Goal: Transaction & Acquisition: Purchase product/service

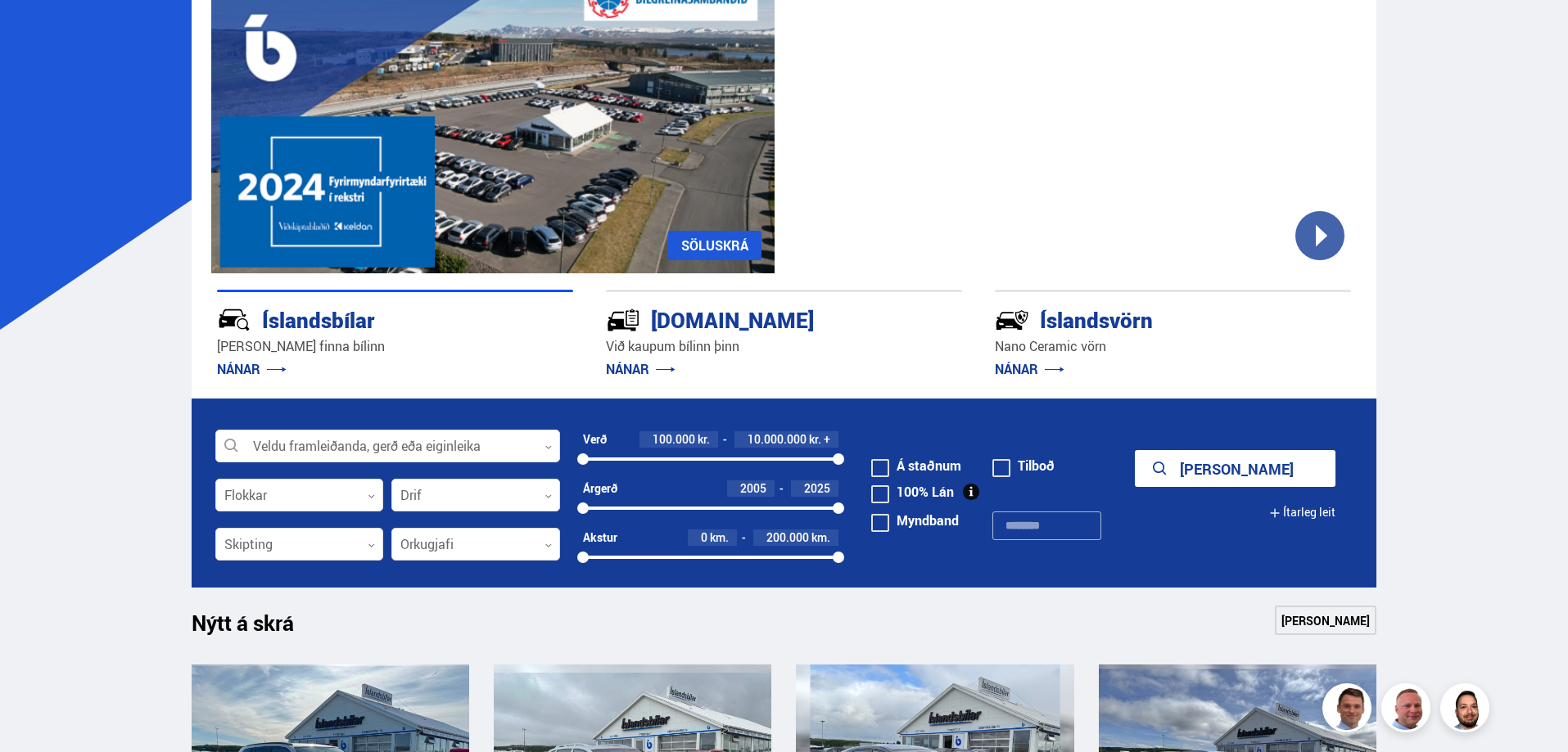
scroll to position [191, 0]
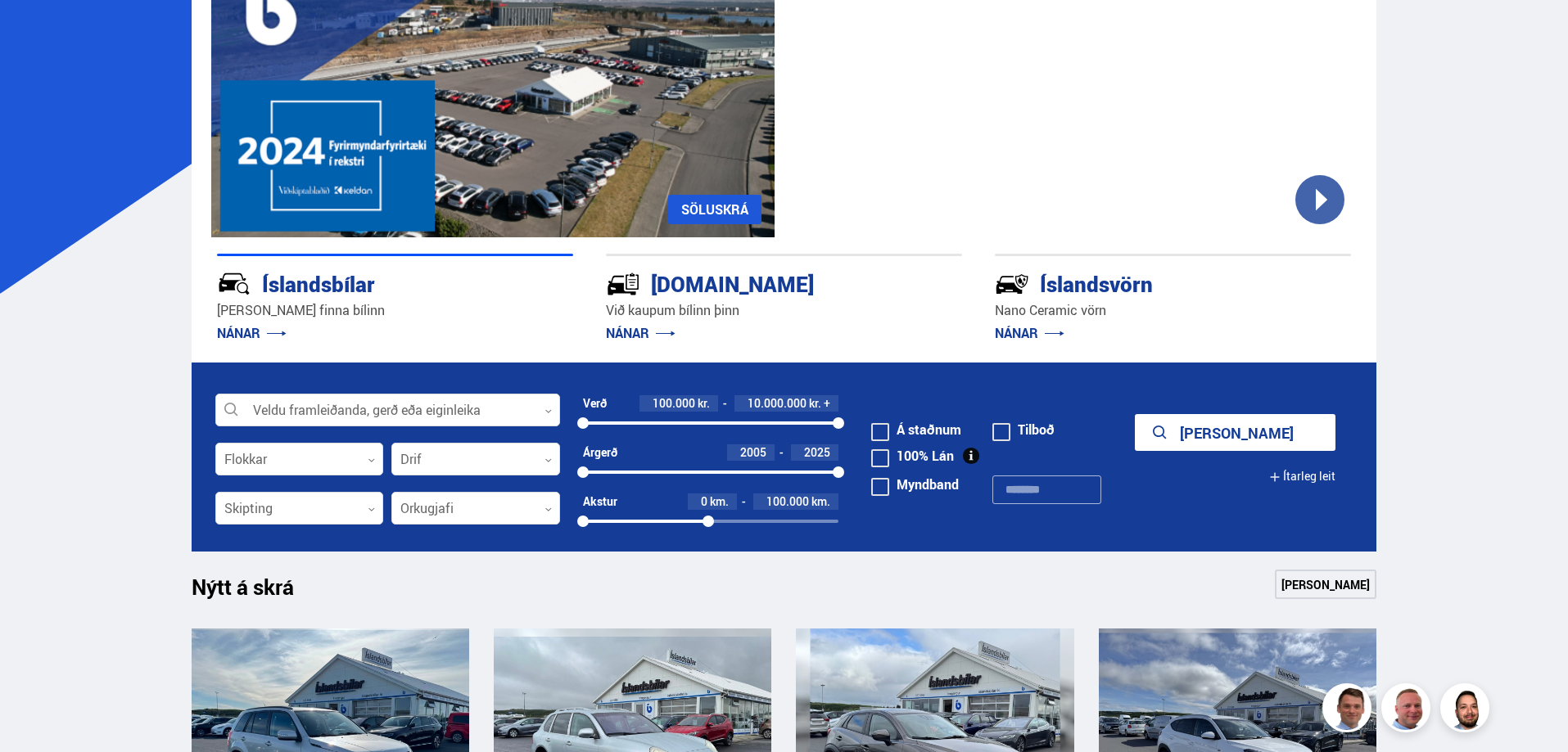
drag, startPoint x: 839, startPoint y: 522, endPoint x: 708, endPoint y: 524, distance: 131.0
click at [708, 524] on div at bounding box center [708, 521] width 12 height 12
click at [1229, 432] on button "Sýna 154 bíla" at bounding box center [1235, 433] width 201 height 37
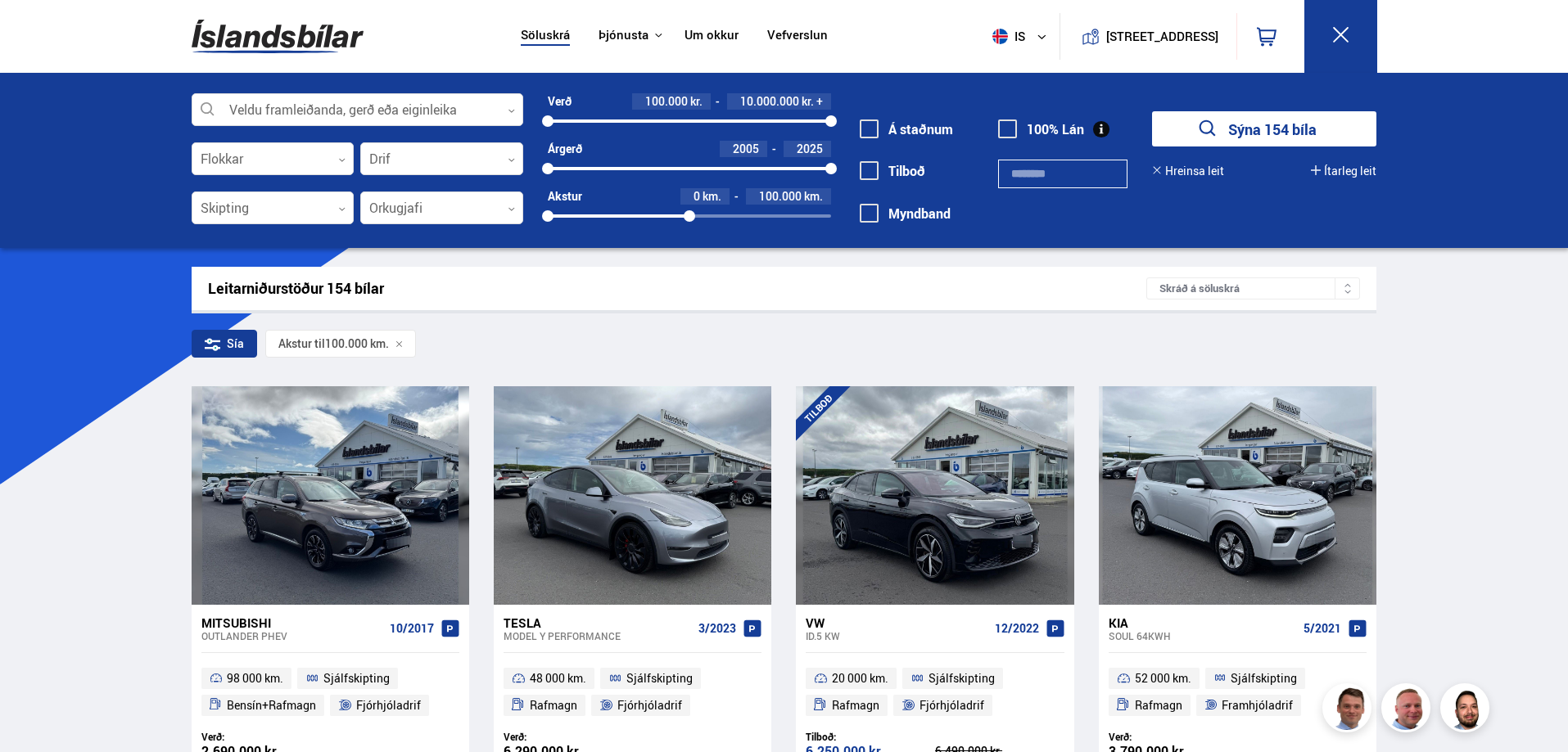
click at [1351, 290] on icon at bounding box center [1347, 292] width 8 height 8
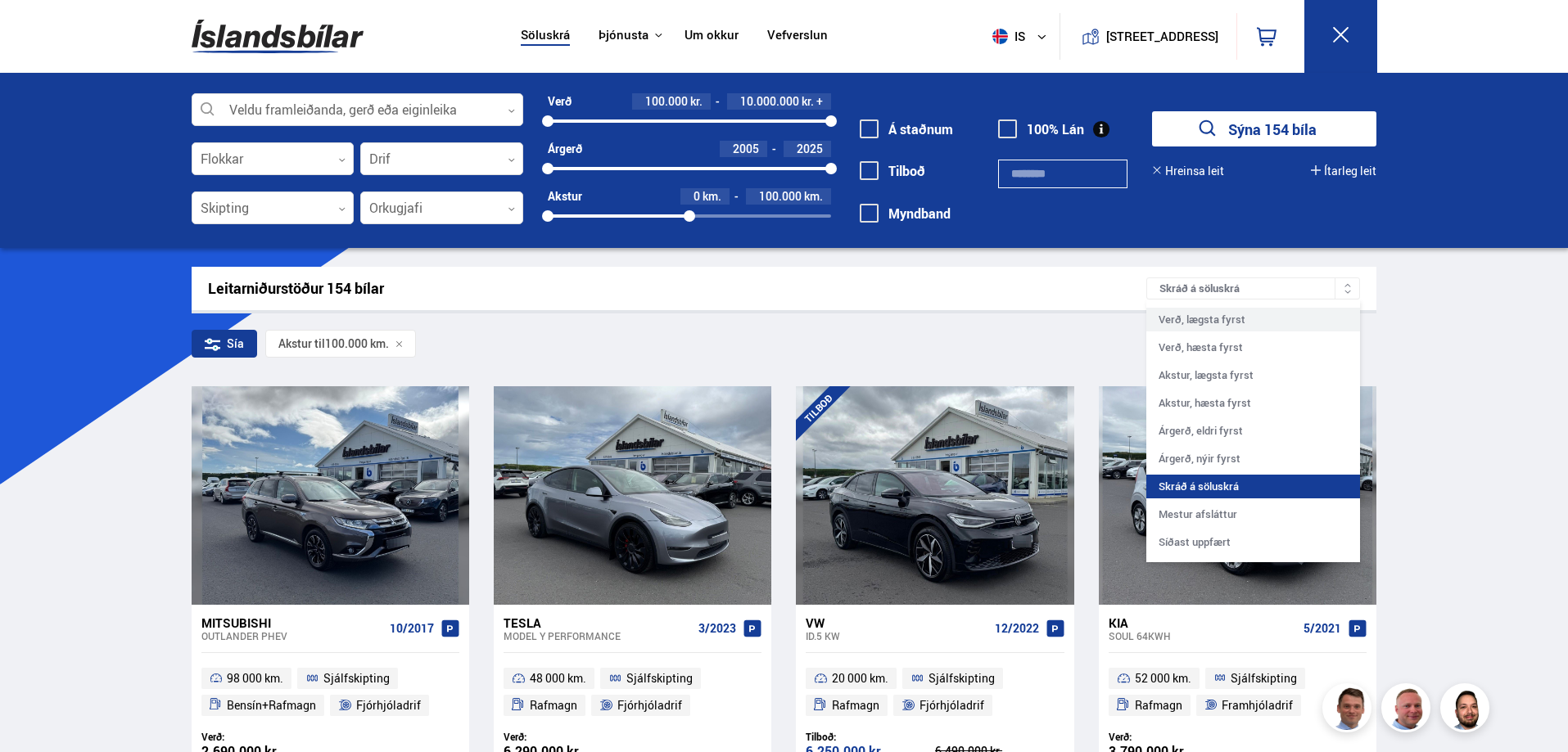
click at [1298, 321] on div "Verð, lægsta fyrst" at bounding box center [1253, 319] width 214 height 24
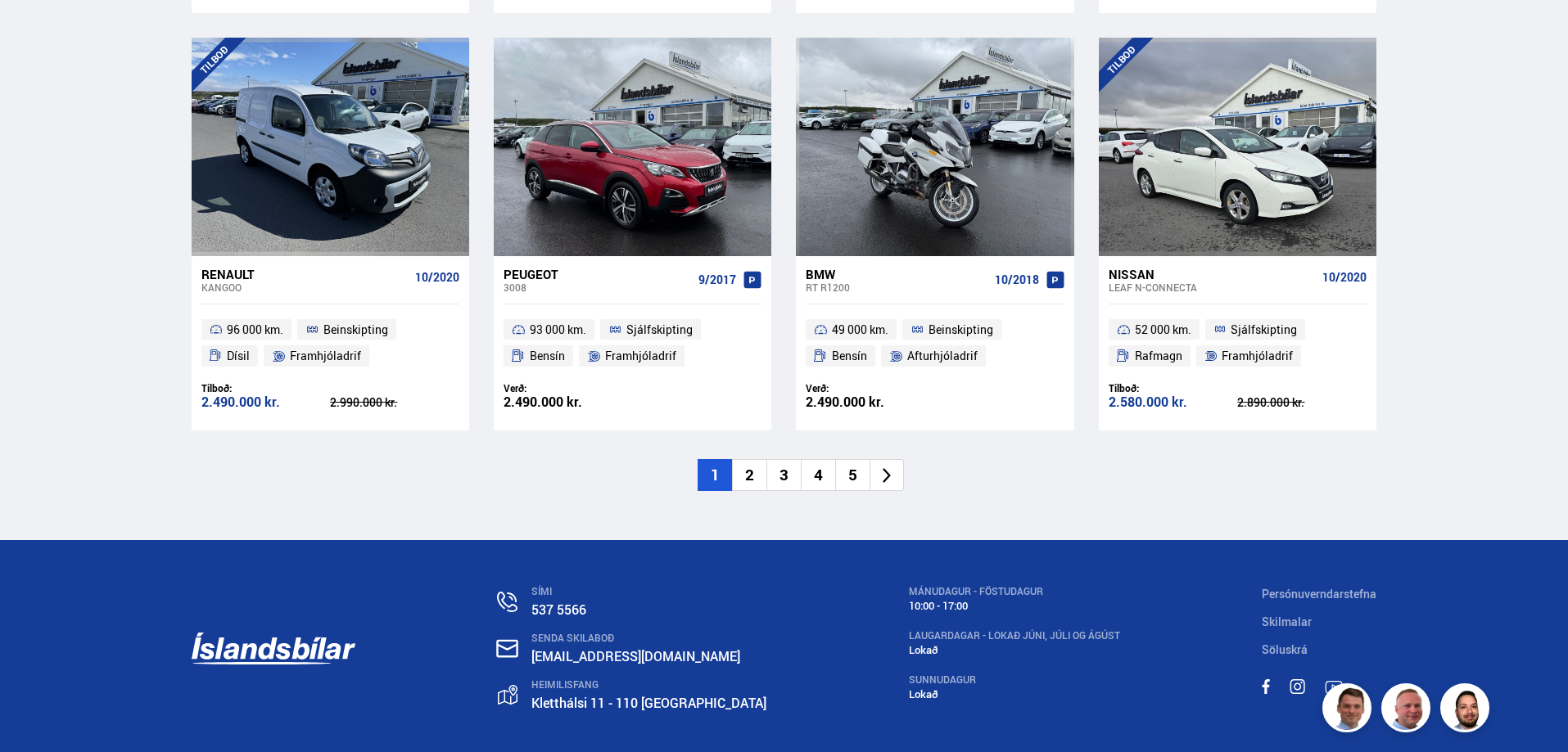
scroll to position [2482, 0]
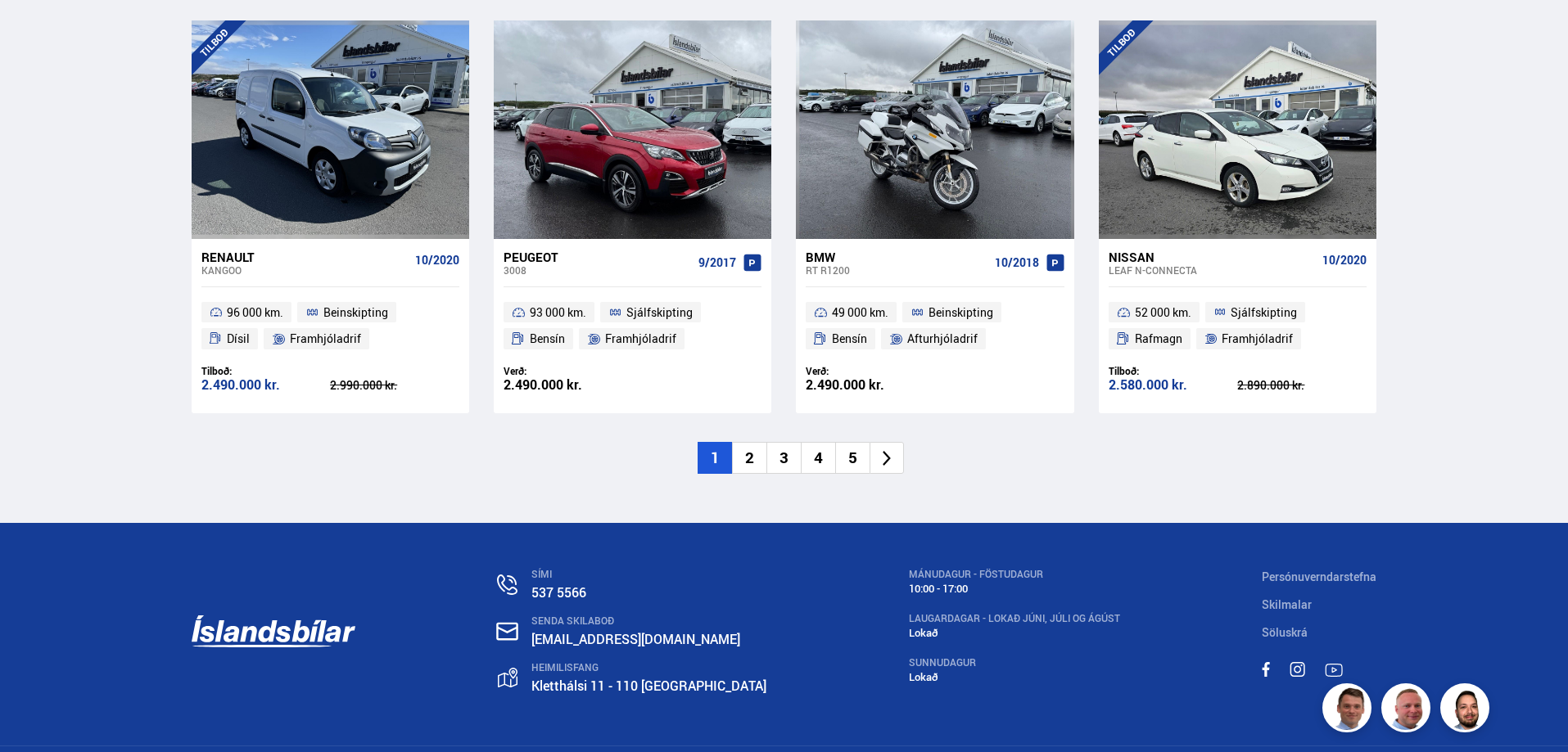
click at [747, 442] on li "2" at bounding box center [749, 458] width 35 height 32
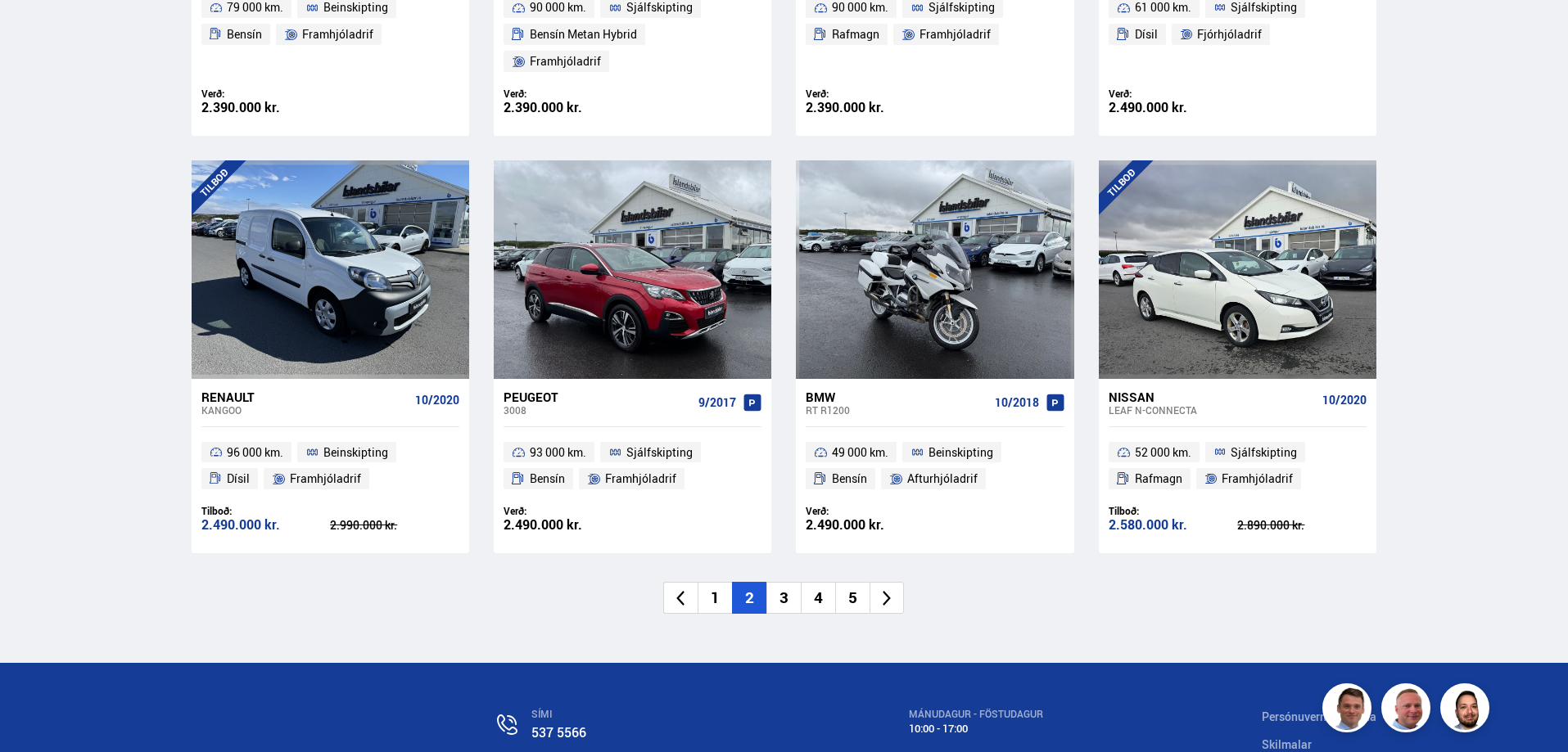
scroll to position [1820, 0]
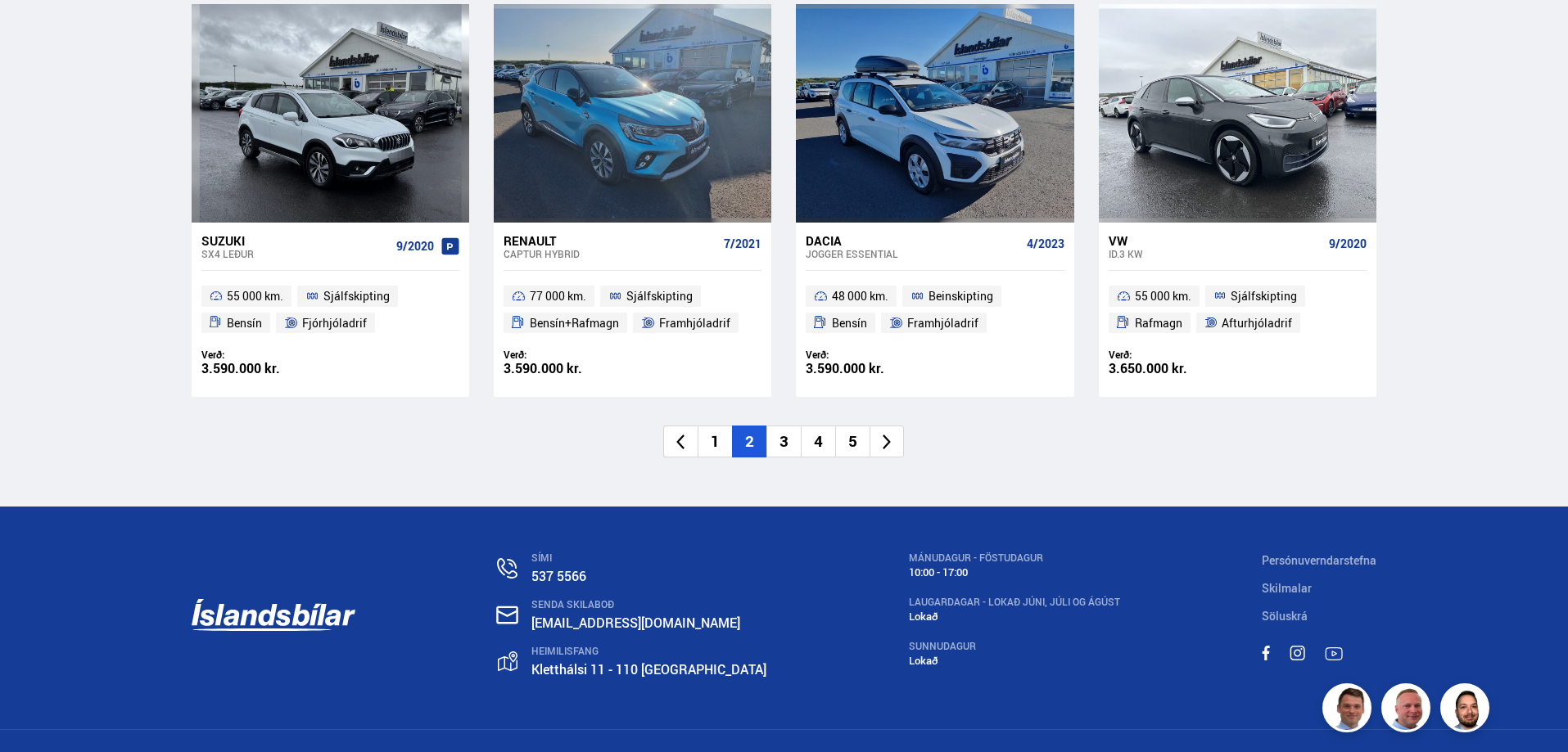
scroll to position [2482, 0]
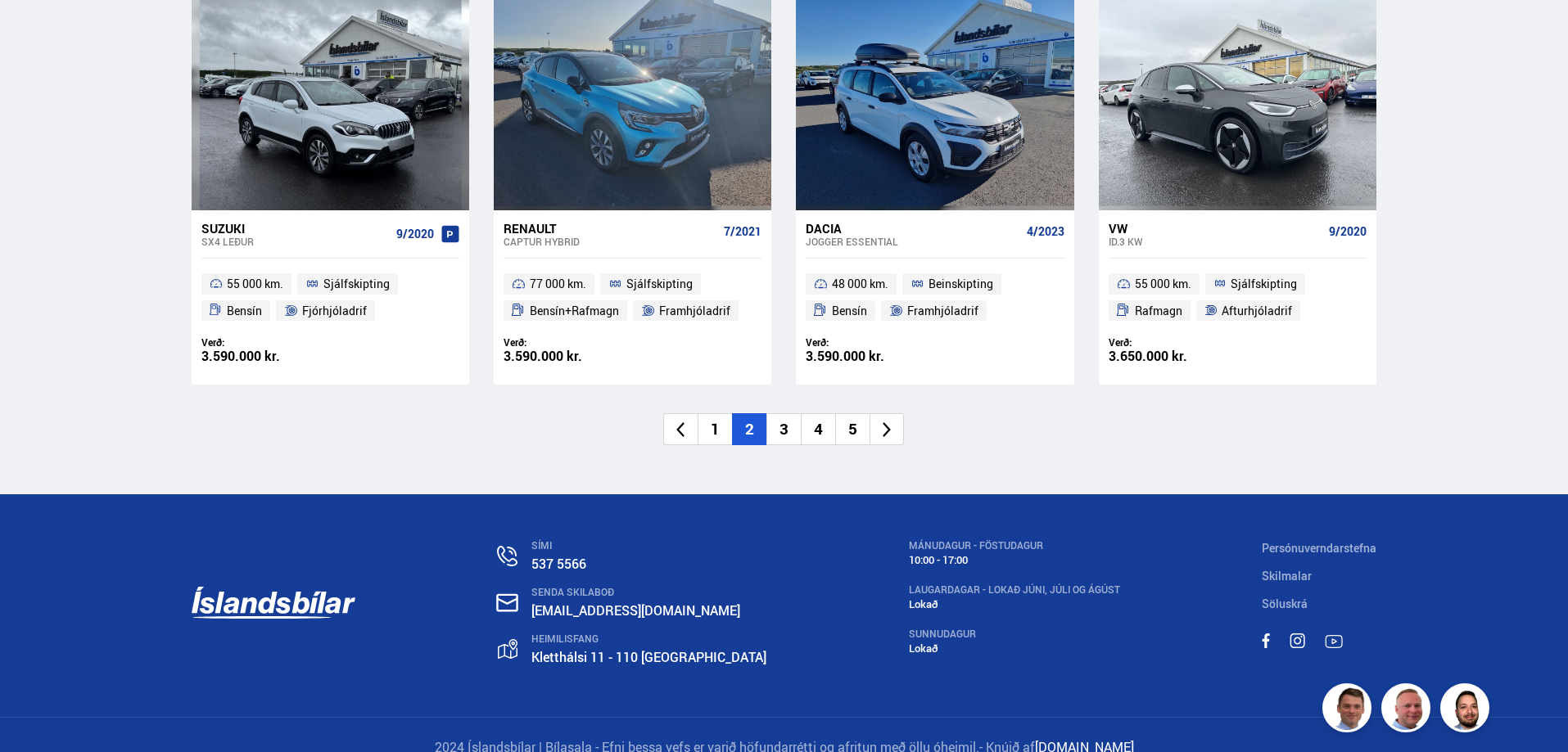
drag, startPoint x: 782, startPoint y: 430, endPoint x: 589, endPoint y: 415, distance: 193.6
click at [782, 430] on li "3" at bounding box center [784, 429] width 35 height 32
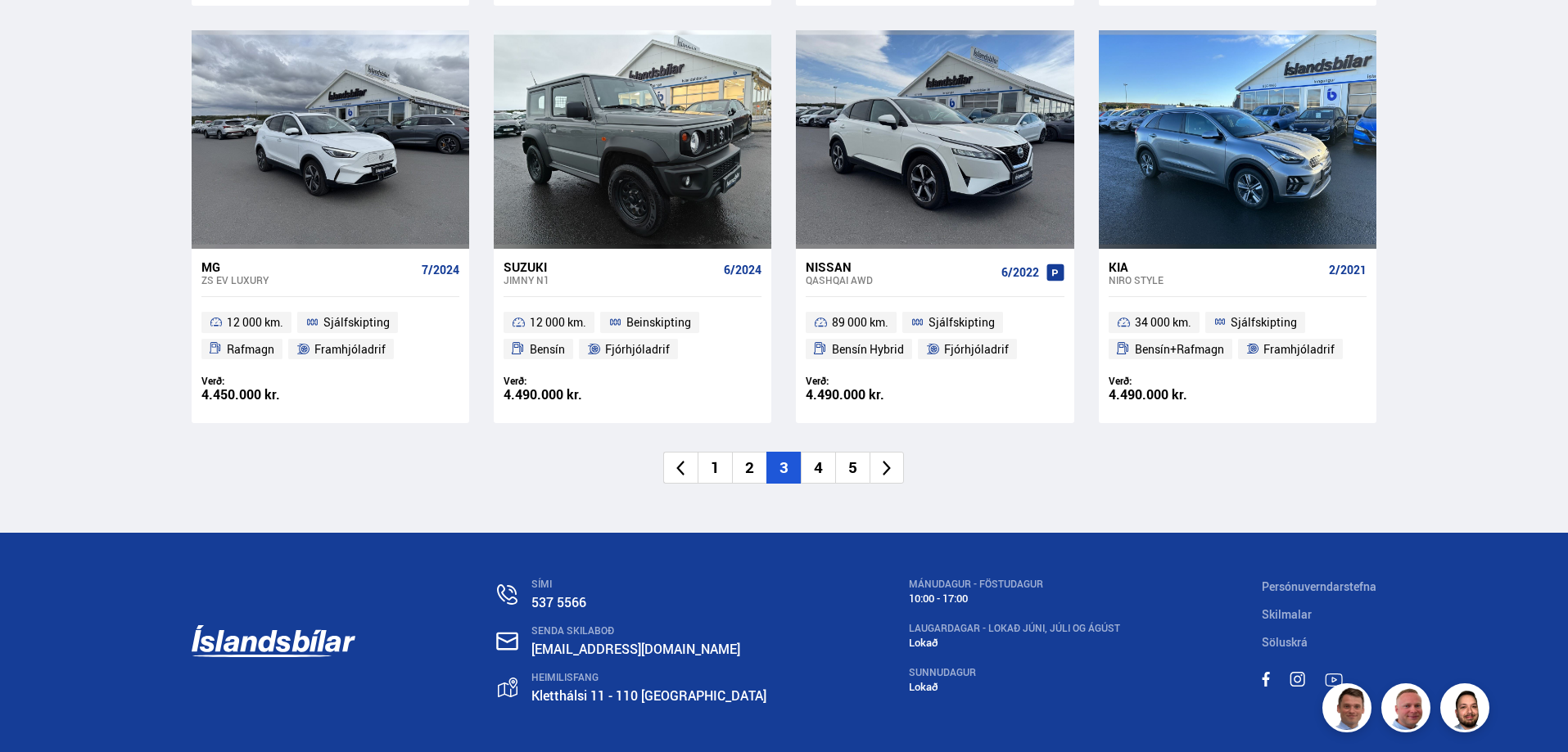
scroll to position [2482, 0]
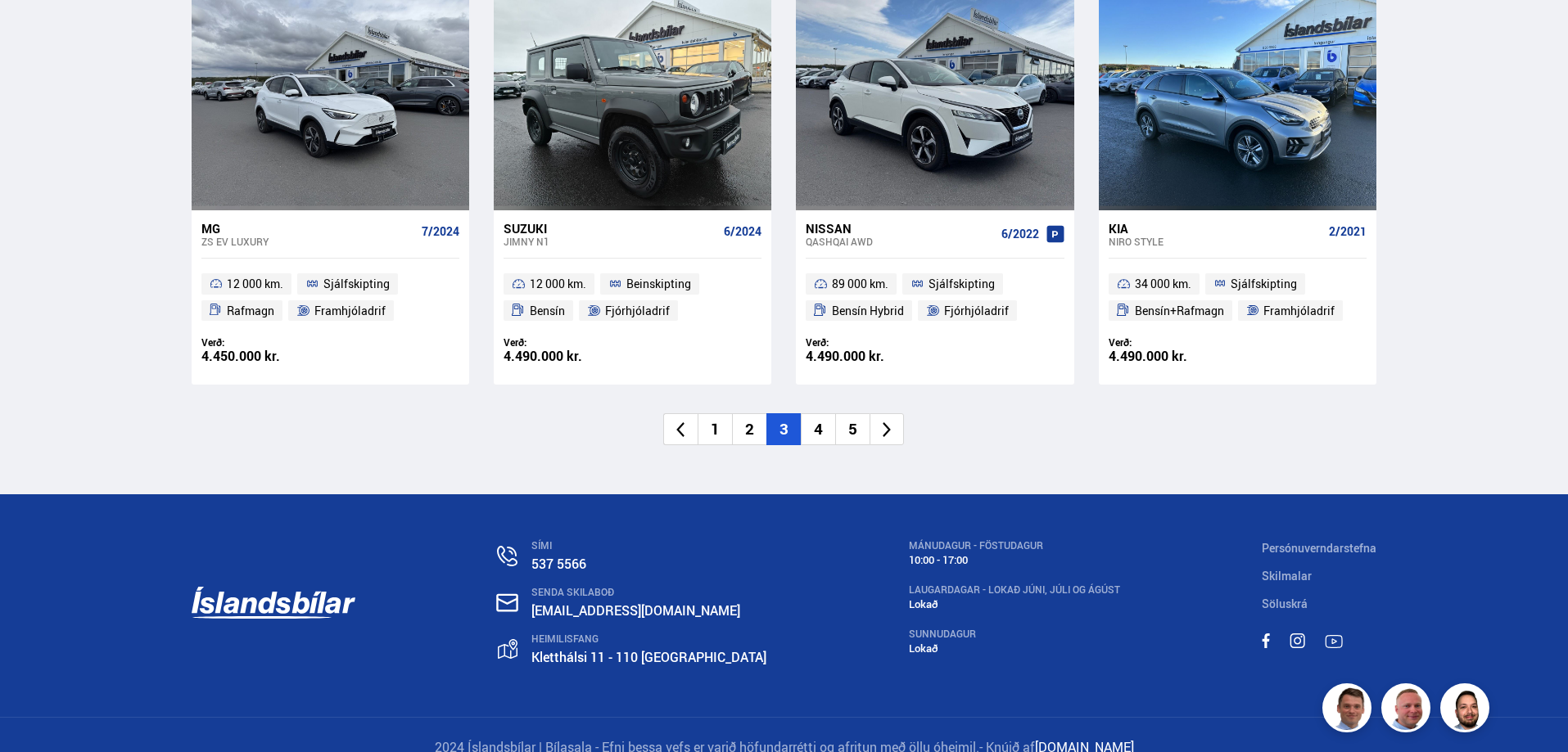
click at [816, 434] on li "4" at bounding box center [818, 429] width 35 height 32
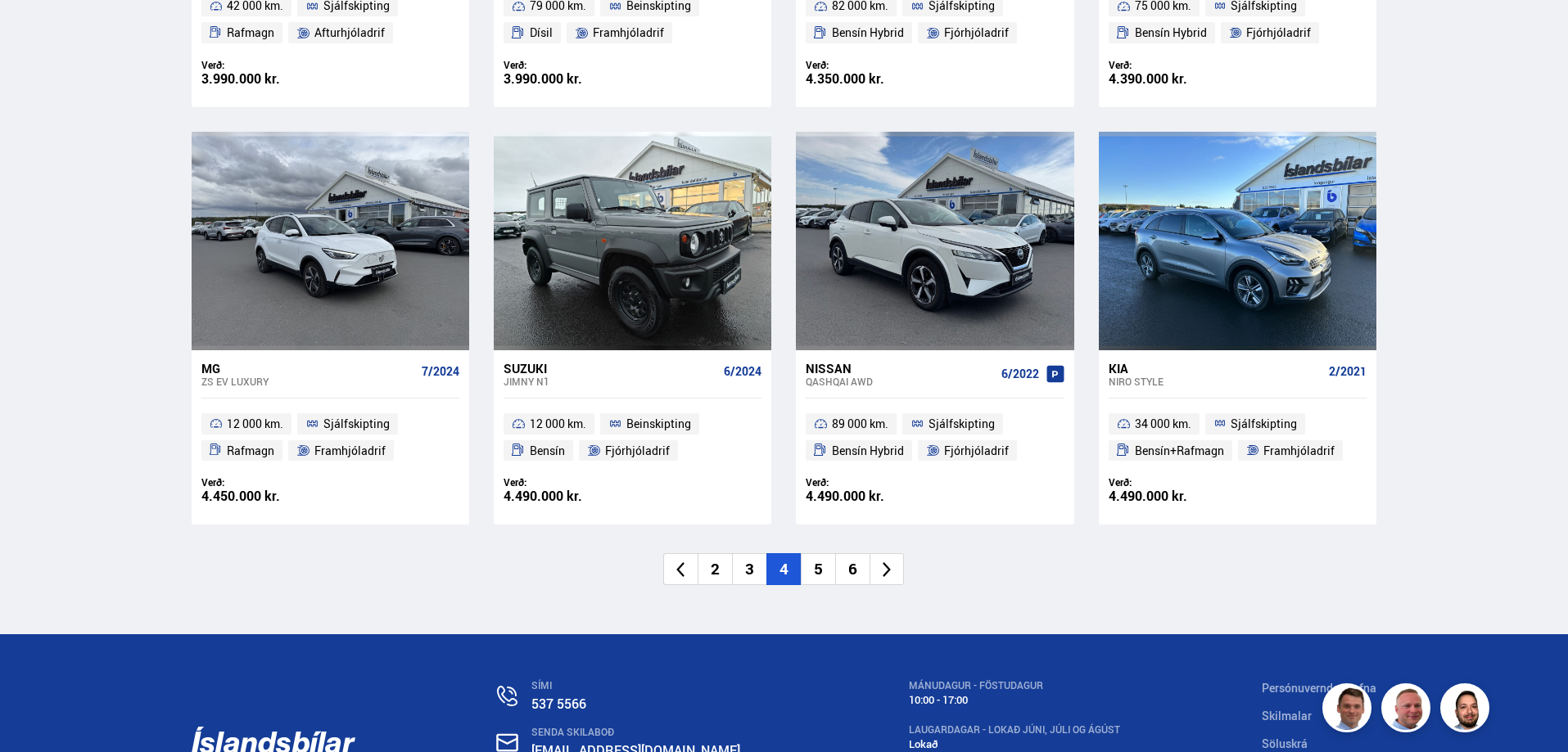
scroll to position [1906, 0]
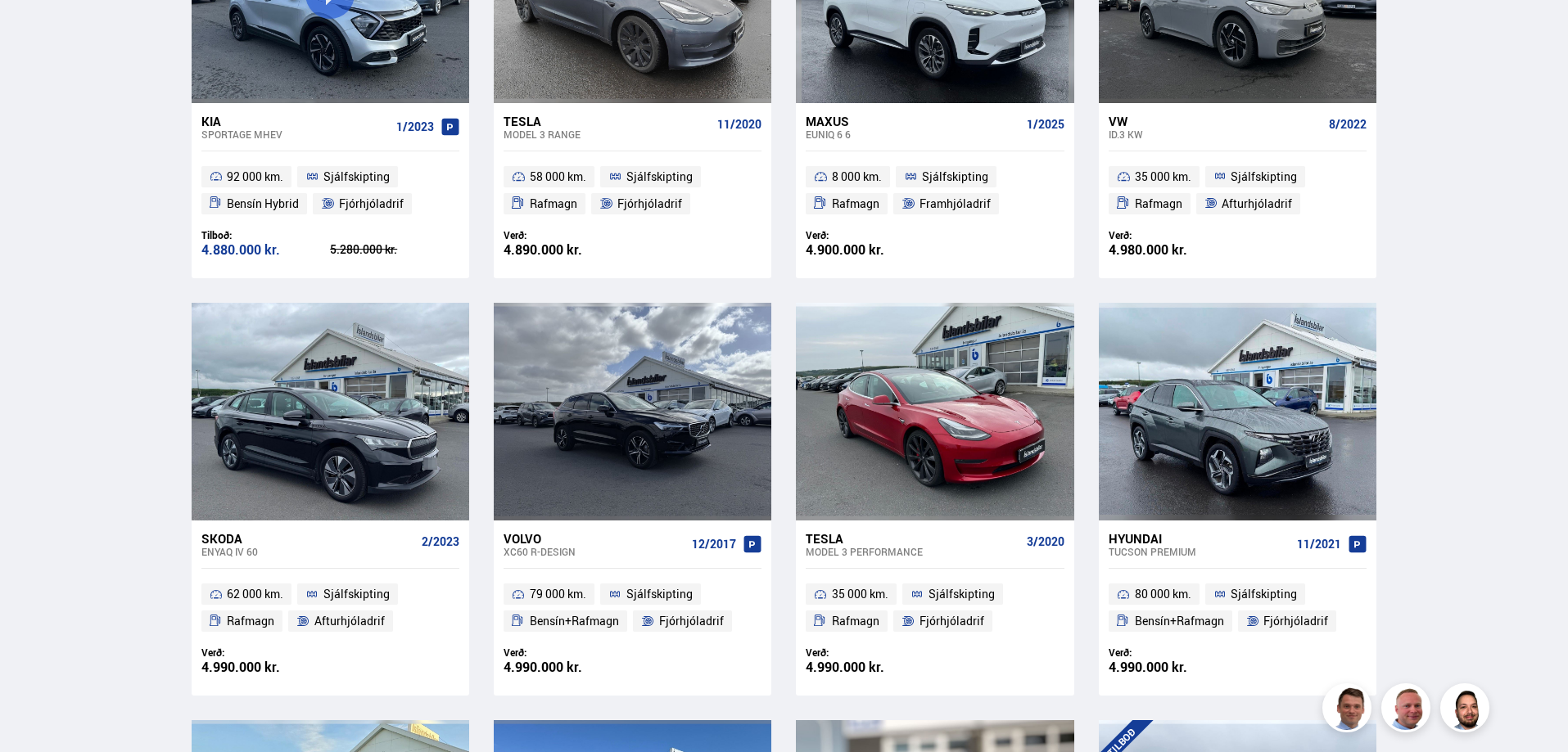
scroll to position [955, 0]
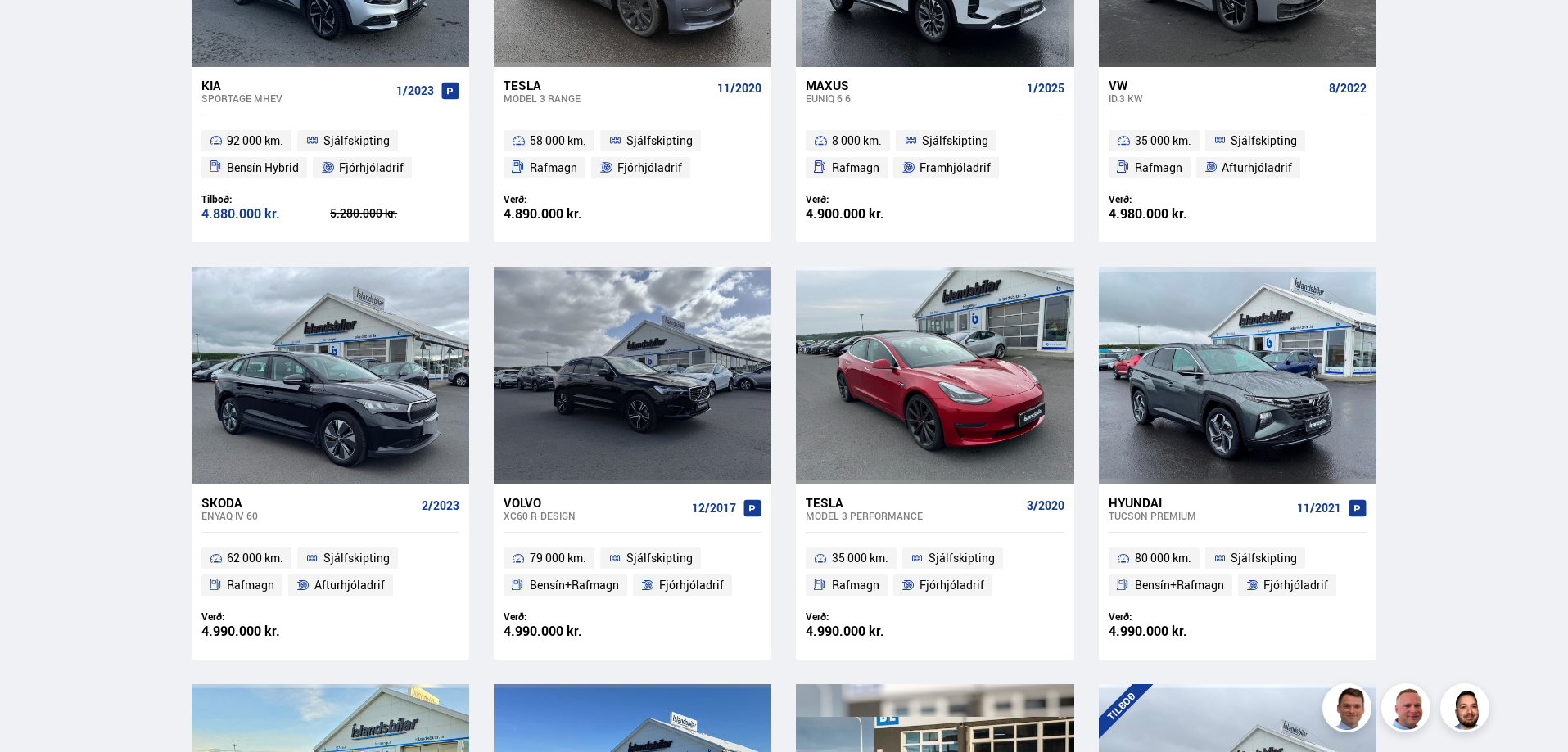
click at [519, 502] on div "Volvo" at bounding box center [595, 502] width 182 height 15
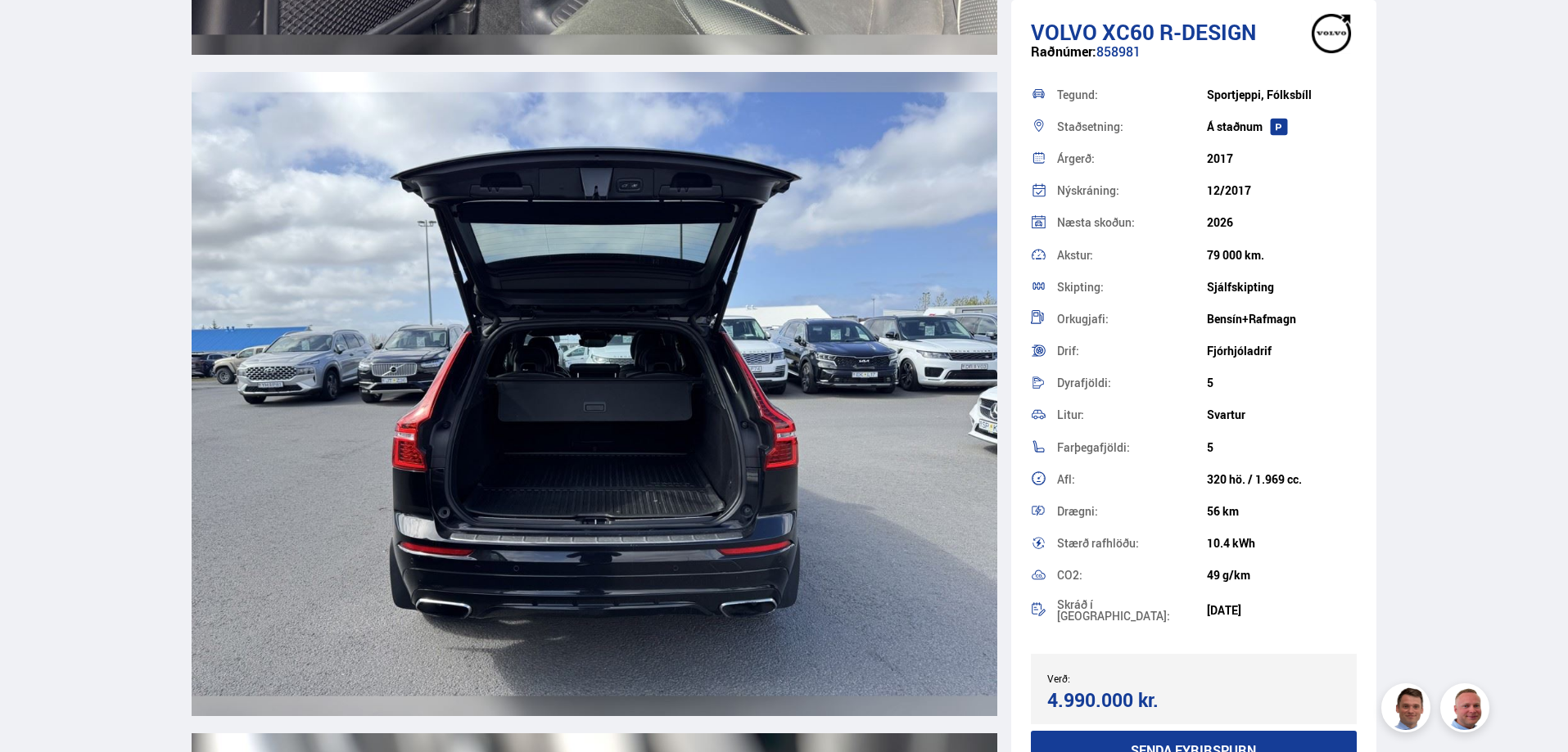
scroll to position [14322, 0]
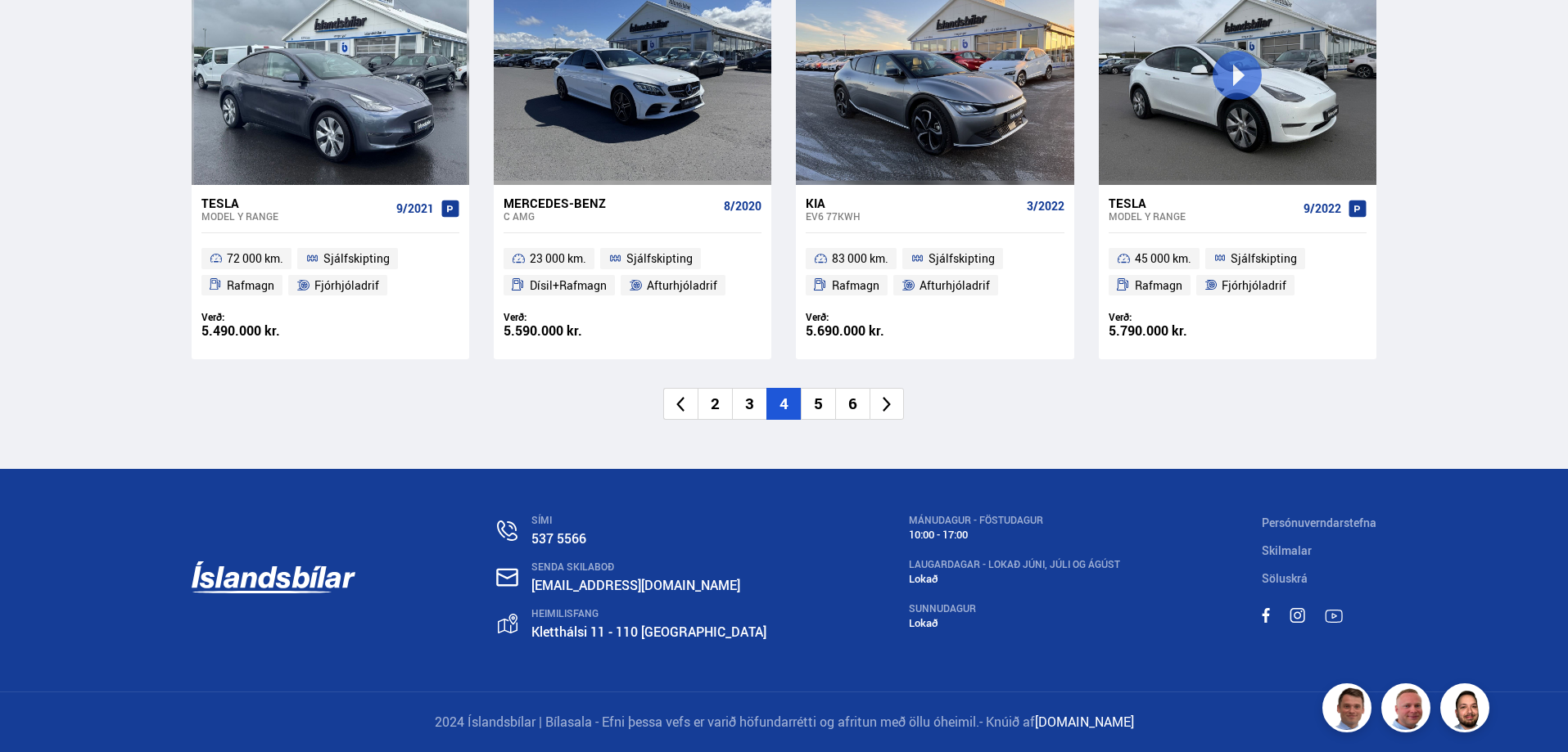
scroll to position [1130, 0]
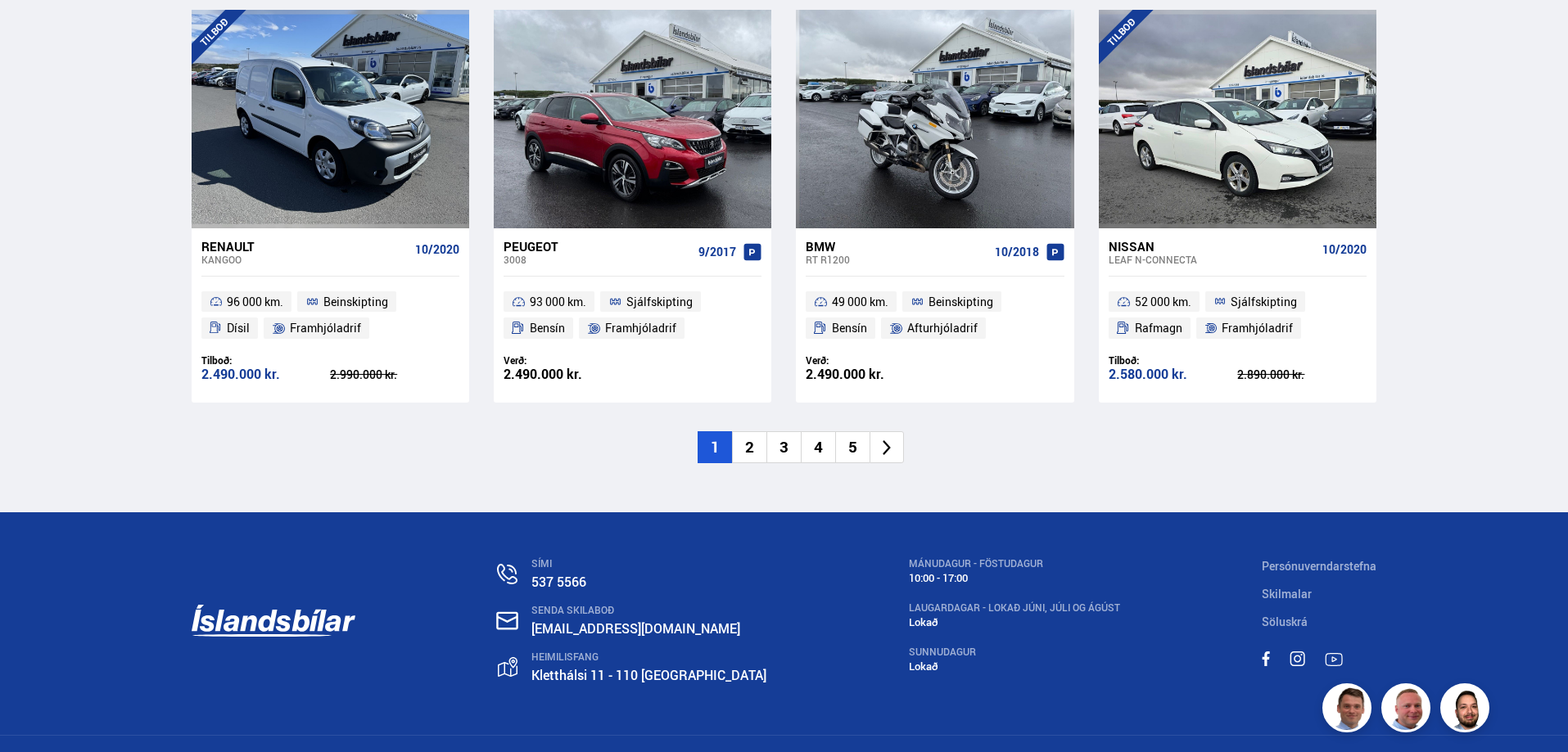
scroll to position [2510, 0]
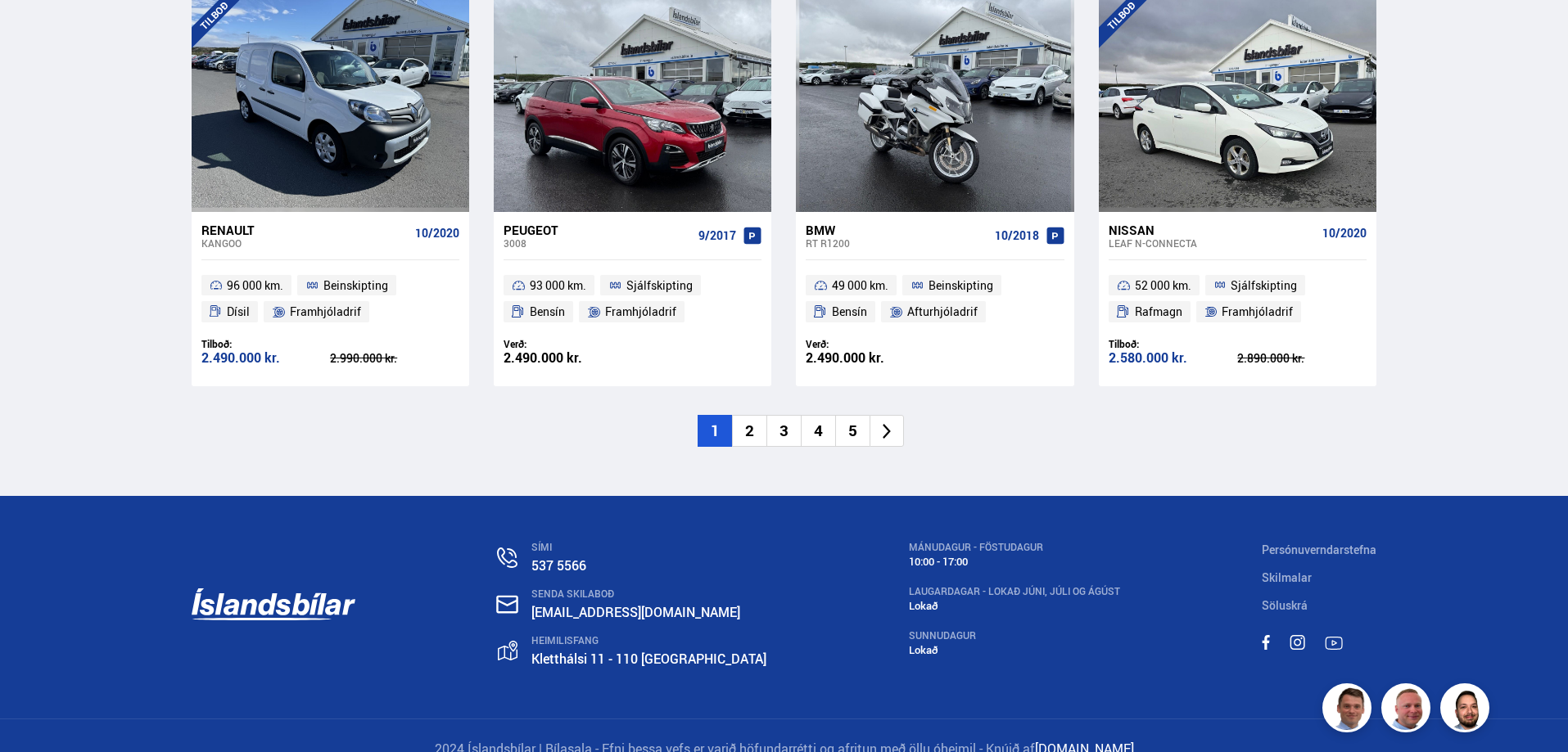
click at [787, 415] on li "3" at bounding box center [784, 431] width 35 height 32
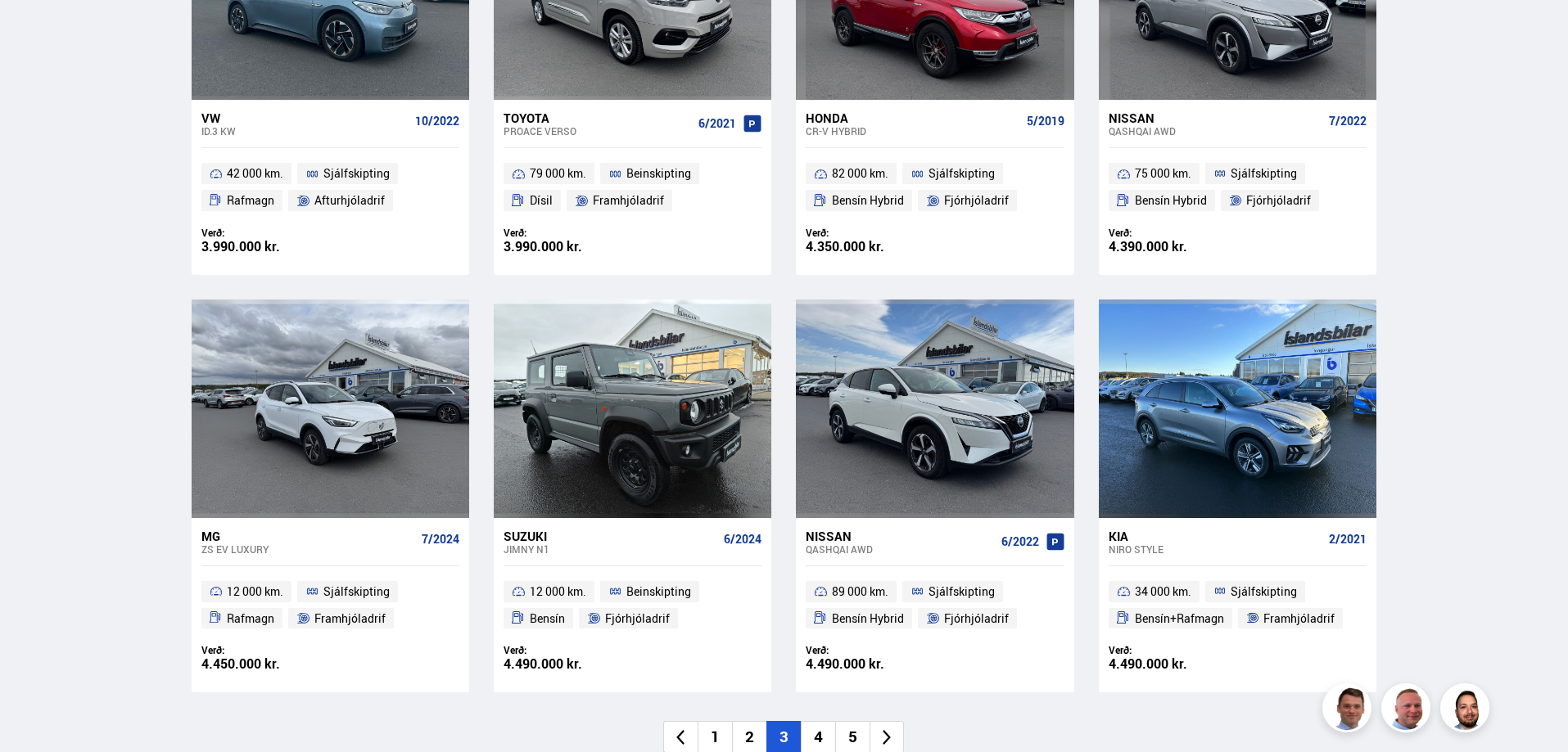
scroll to position [2291, 0]
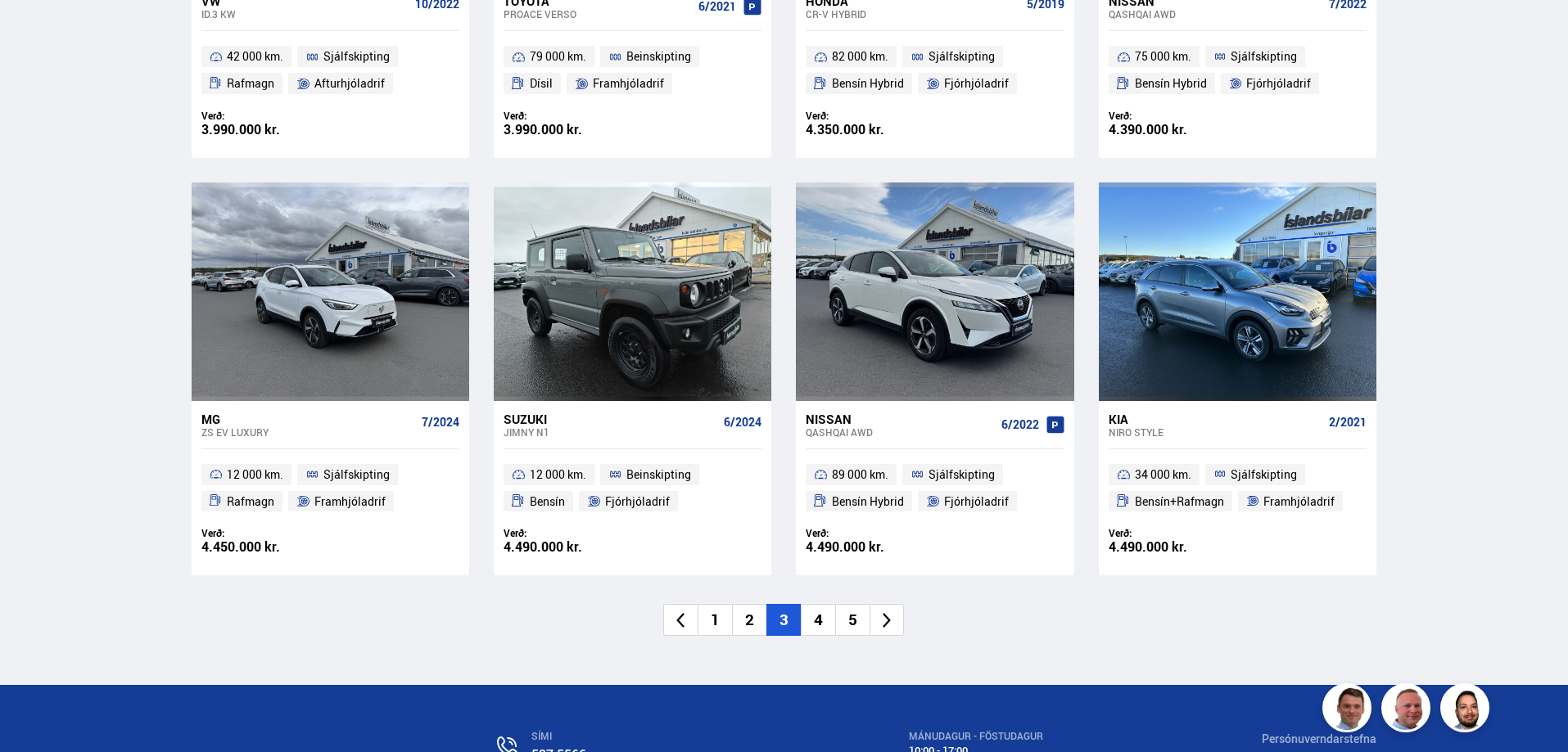
click at [822, 626] on li "4" at bounding box center [818, 620] width 35 height 32
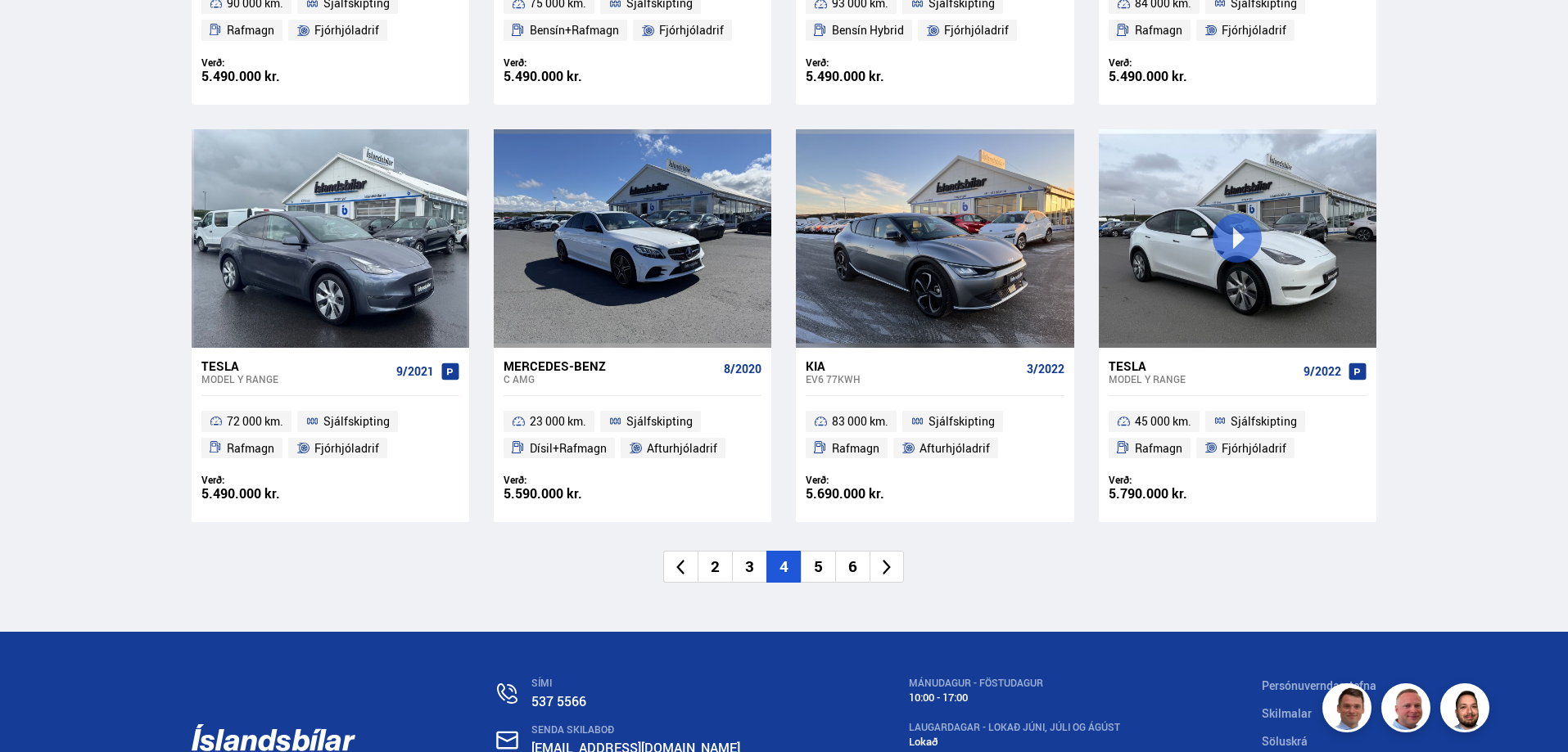
scroll to position [2482, 0]
